Goal: Find specific page/section: Find specific page/section

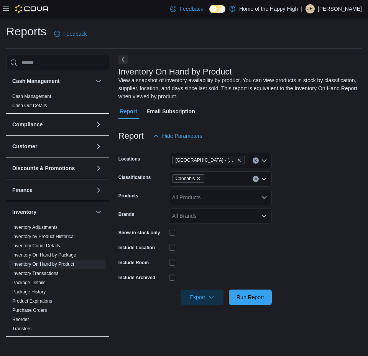
click at [344, 5] on p "Jeremiah Edwards" at bounding box center [340, 8] width 44 height 9
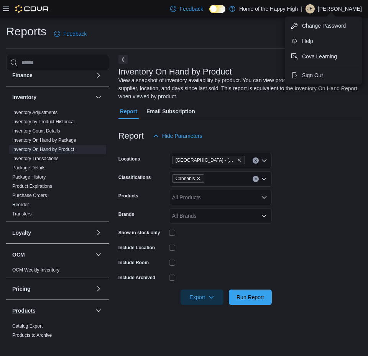
scroll to position [304, 0]
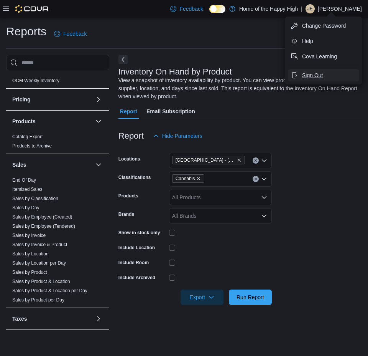
click at [295, 76] on icon "button" at bounding box center [295, 75] width 6 height 6
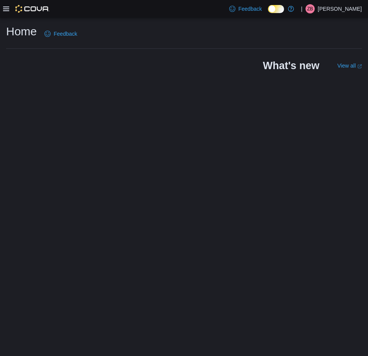
click at [7, 12] on icon at bounding box center [6, 9] width 6 height 6
